Goal: Information Seeking & Learning: Learn about a topic

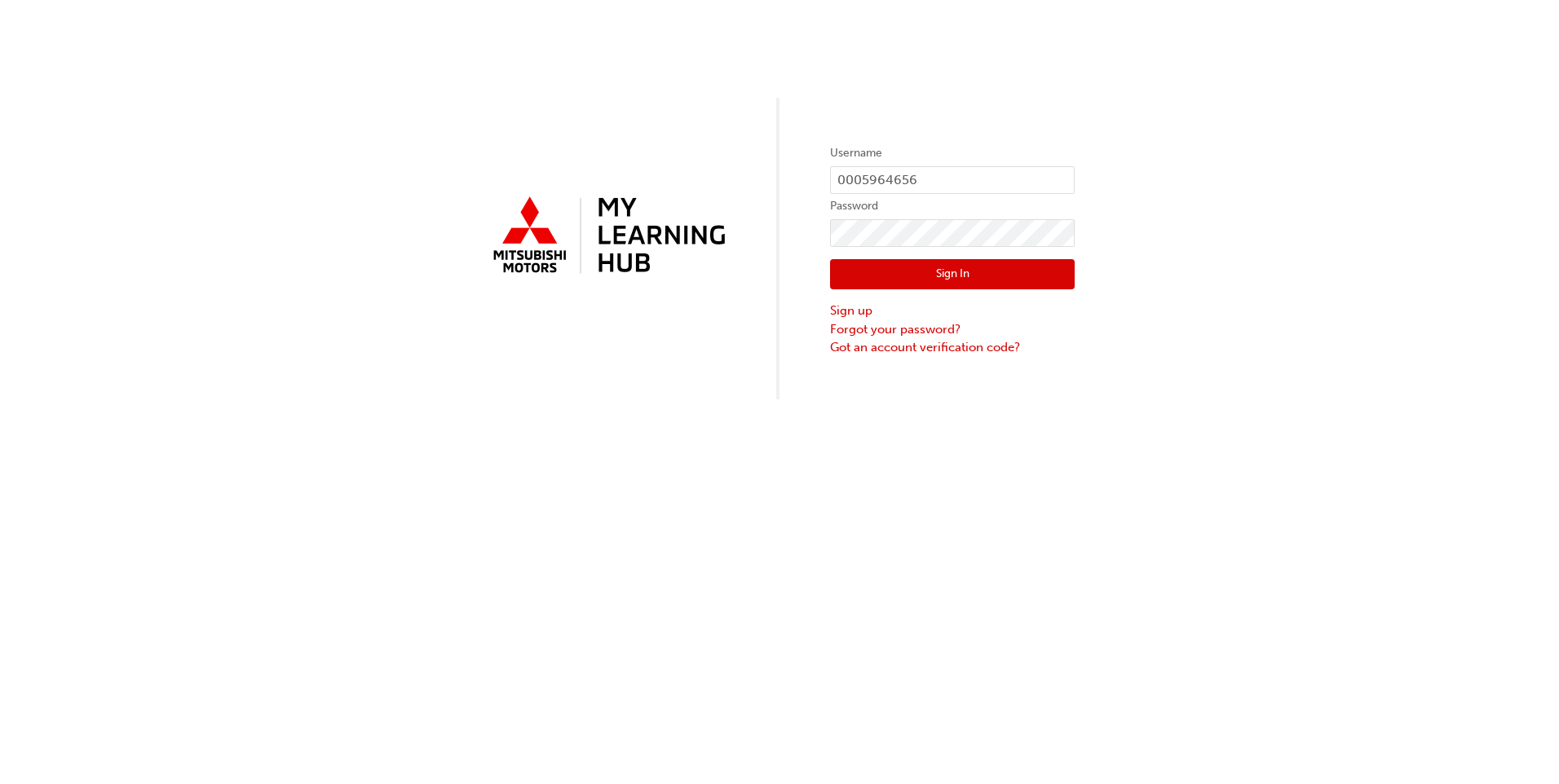
click at [940, 274] on button "Sign In" at bounding box center [953, 275] width 245 height 31
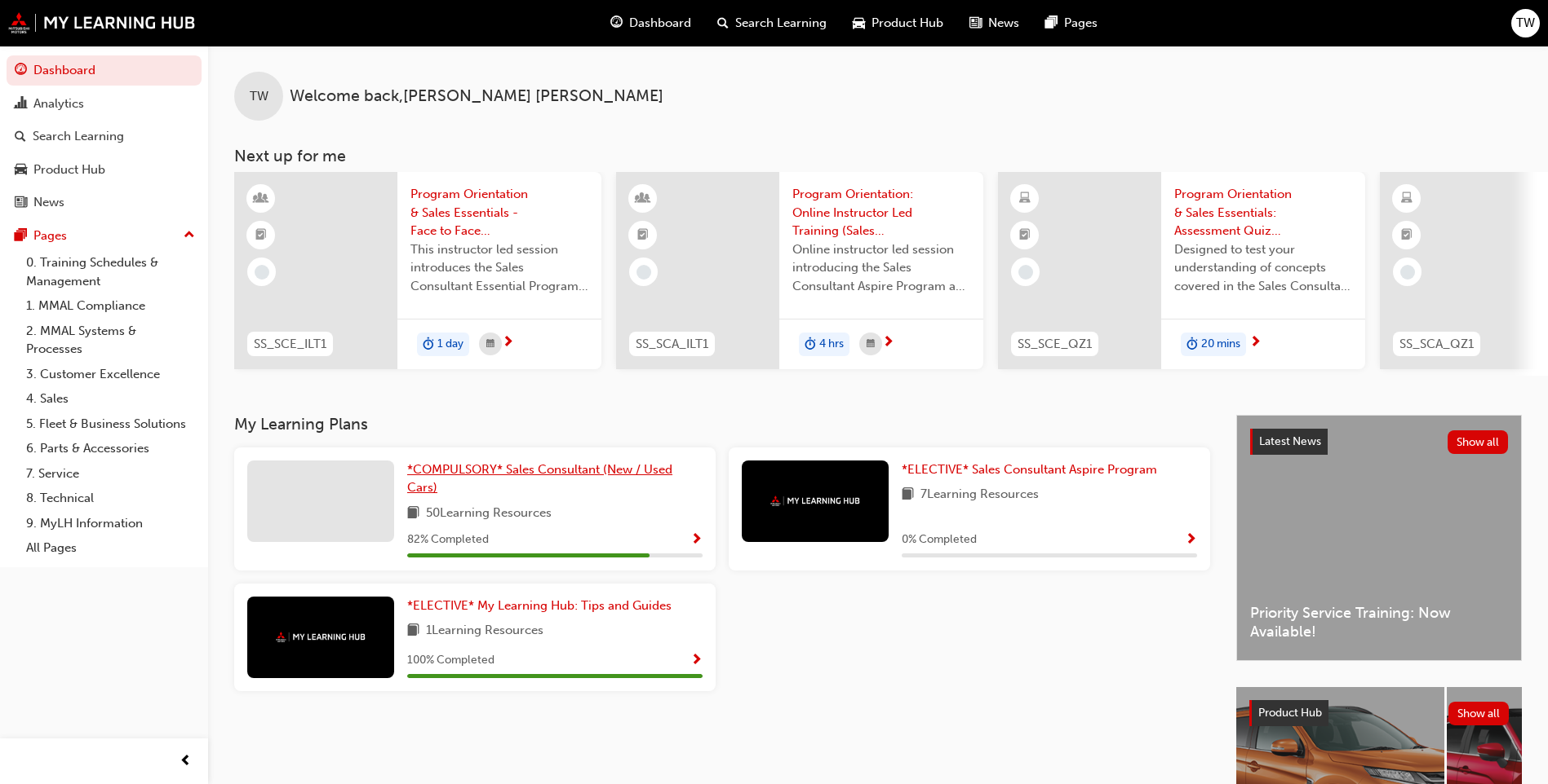
click at [479, 470] on span "*COMPULSORY* Sales Consultant (New / Used Cars)" at bounding box center [540, 479] width 265 height 34
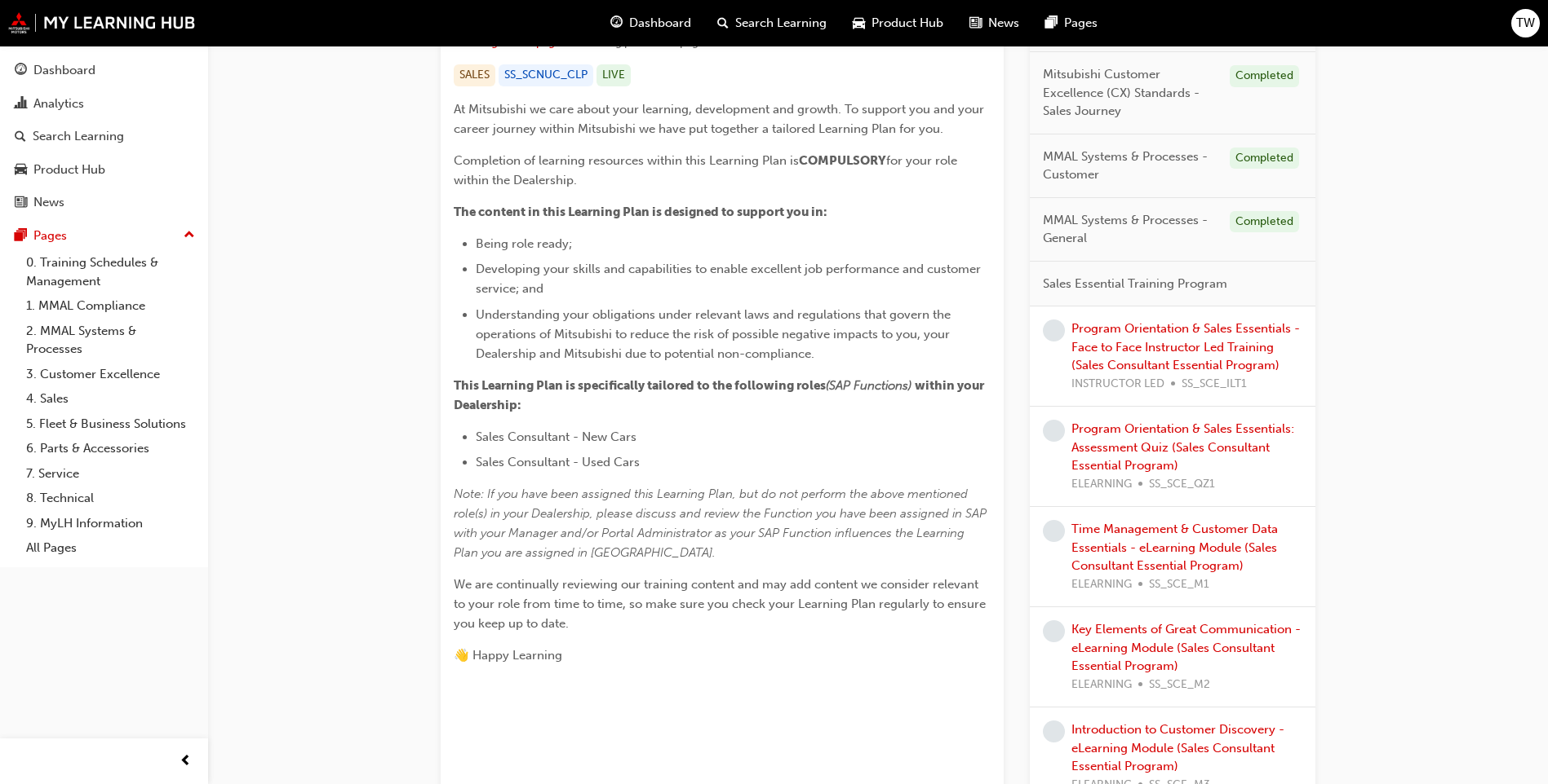
scroll to position [328, 0]
click at [1055, 334] on span "learningRecordVerb_NONE-icon" at bounding box center [1054, 332] width 22 height 22
click at [1093, 337] on div "Program Orientation & Sales Essentials - Face to Face Instructor Led Training (…" at bounding box center [1186, 357] width 231 height 73
click at [1094, 330] on link "Program Orientation & Sales Essentials - Face to Face Instructor Led Training (…" at bounding box center [1185, 348] width 229 height 52
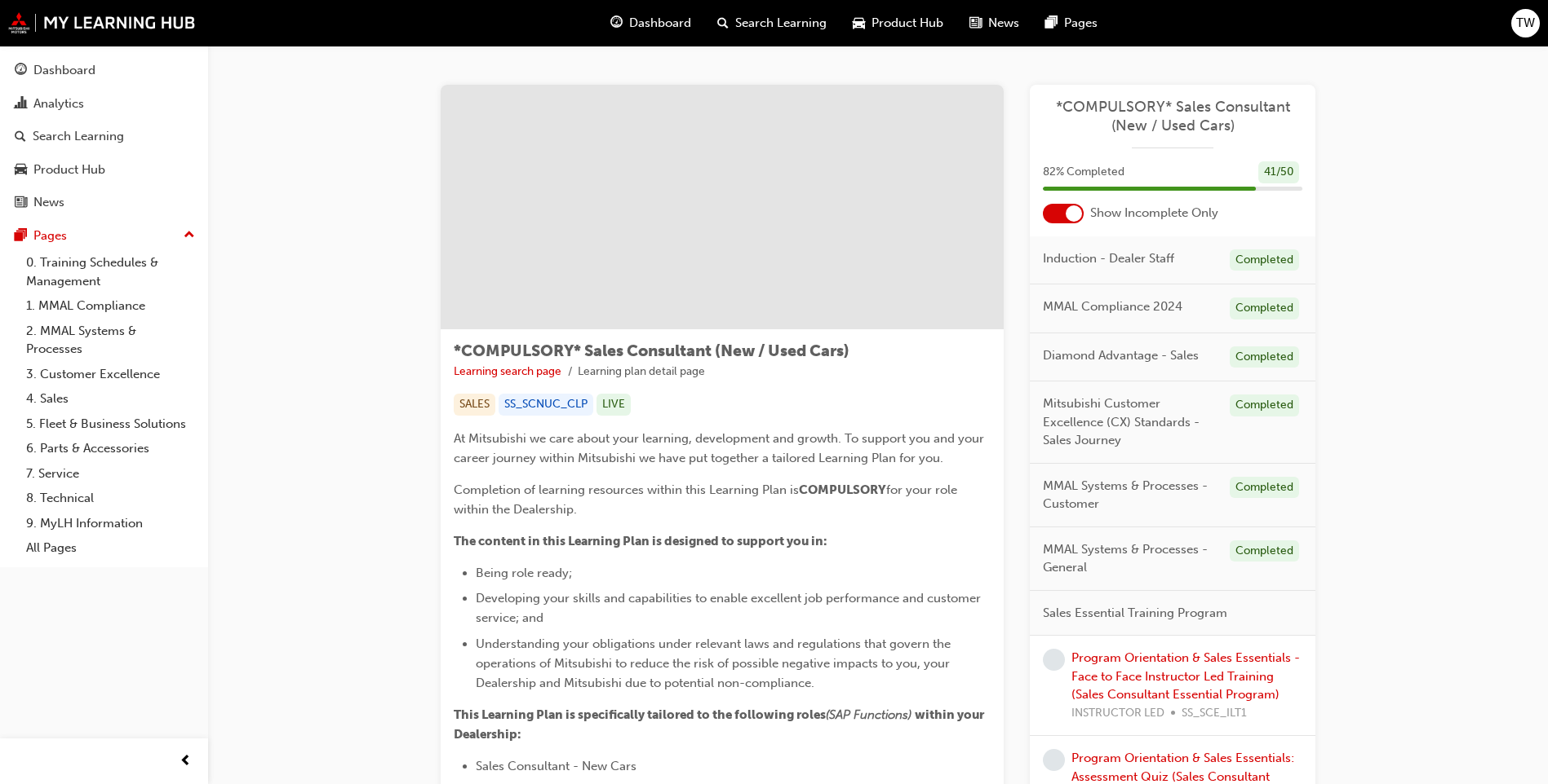
click at [1053, 220] on div at bounding box center [1063, 214] width 41 height 20
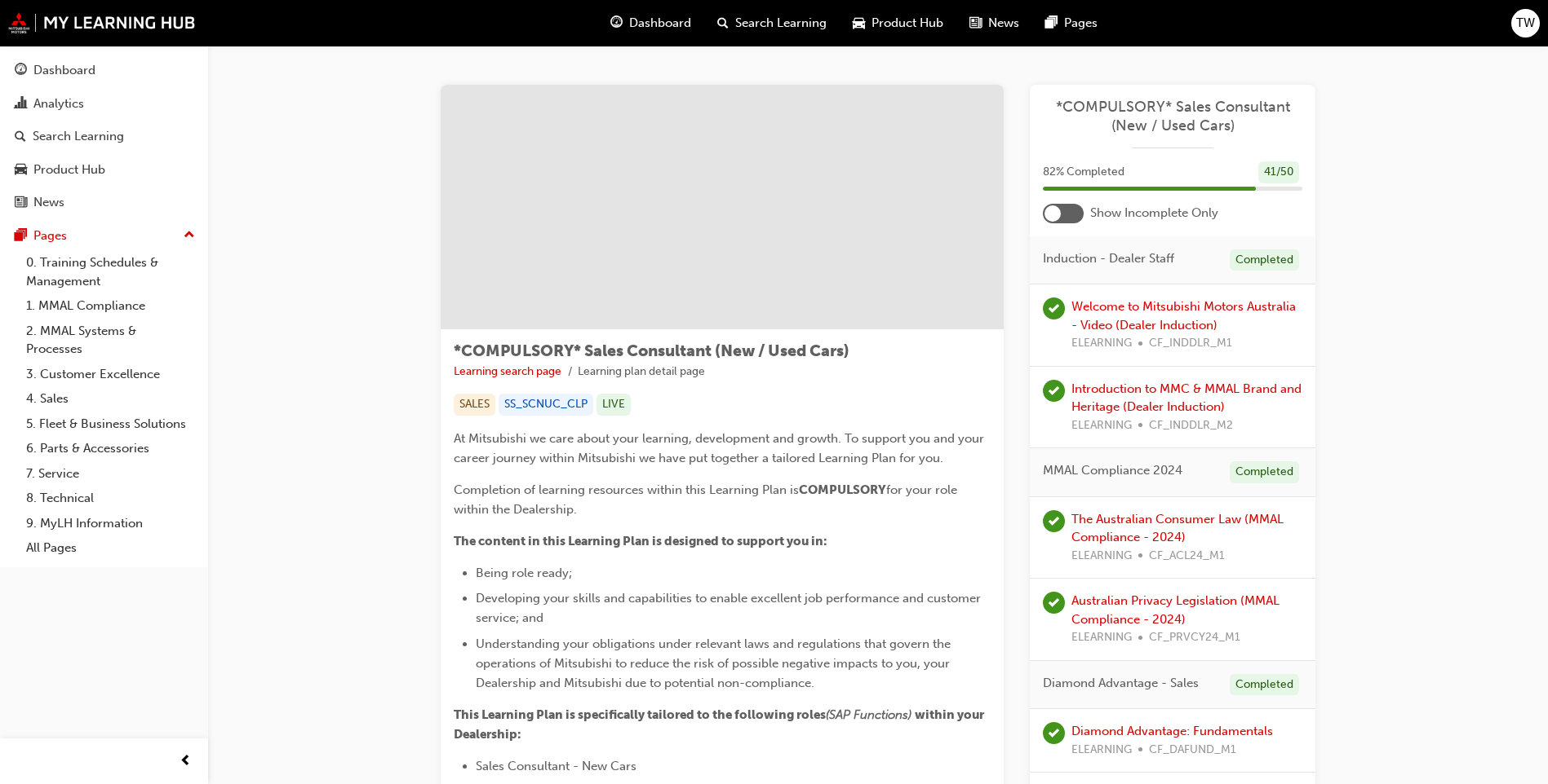
click at [1053, 220] on div at bounding box center [1053, 214] width 16 height 16
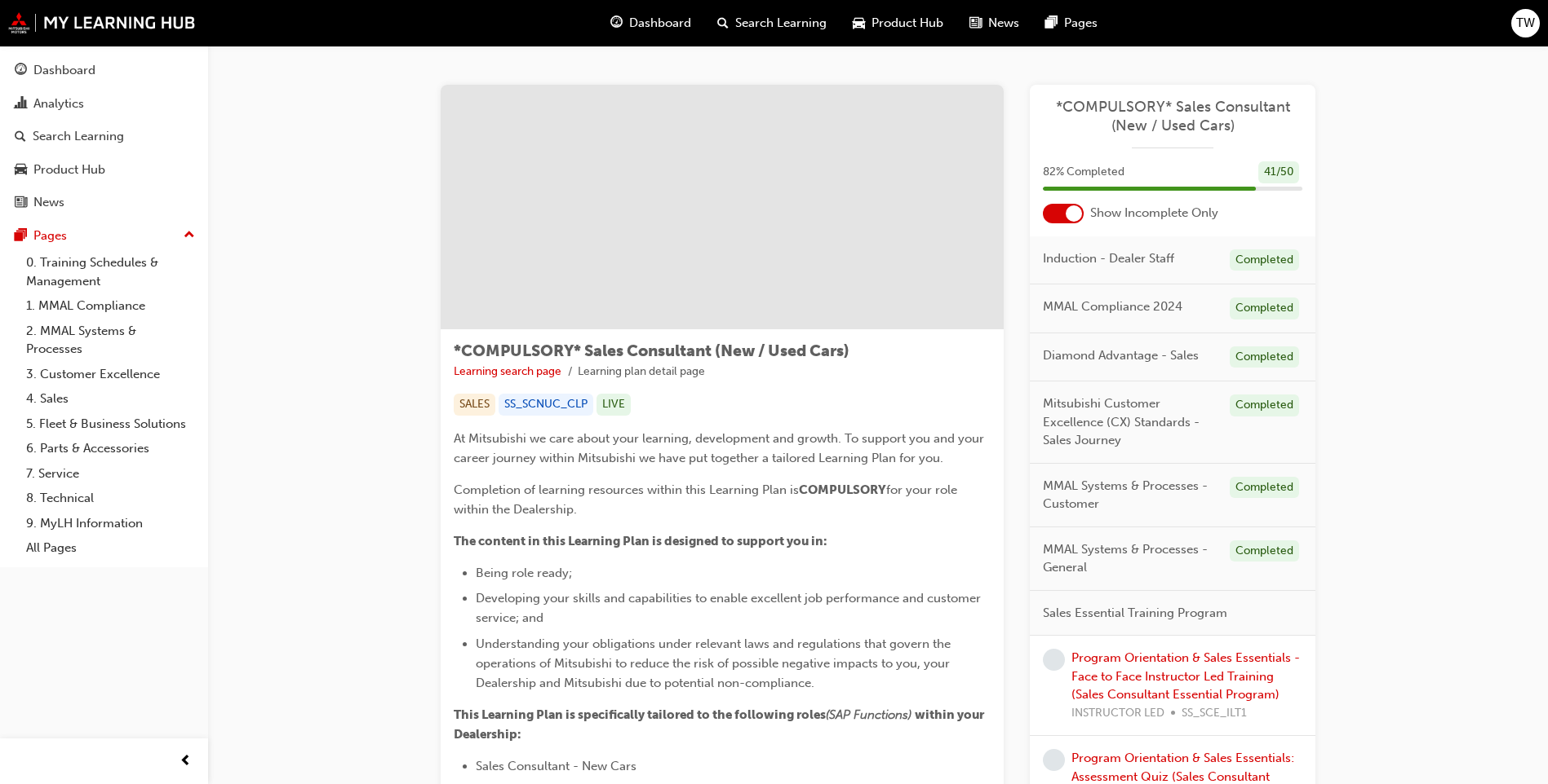
click at [1053, 220] on div at bounding box center [1063, 214] width 41 height 20
